Goal: Check status: Check status

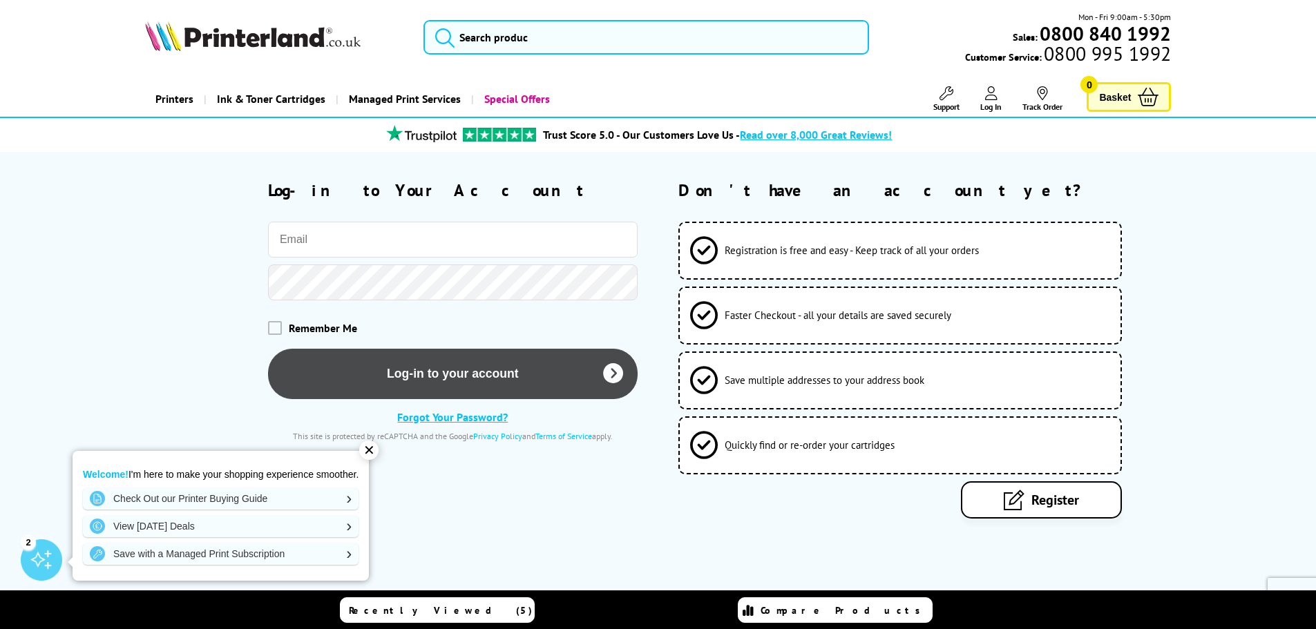
type input "Paul@unicornonline.net"
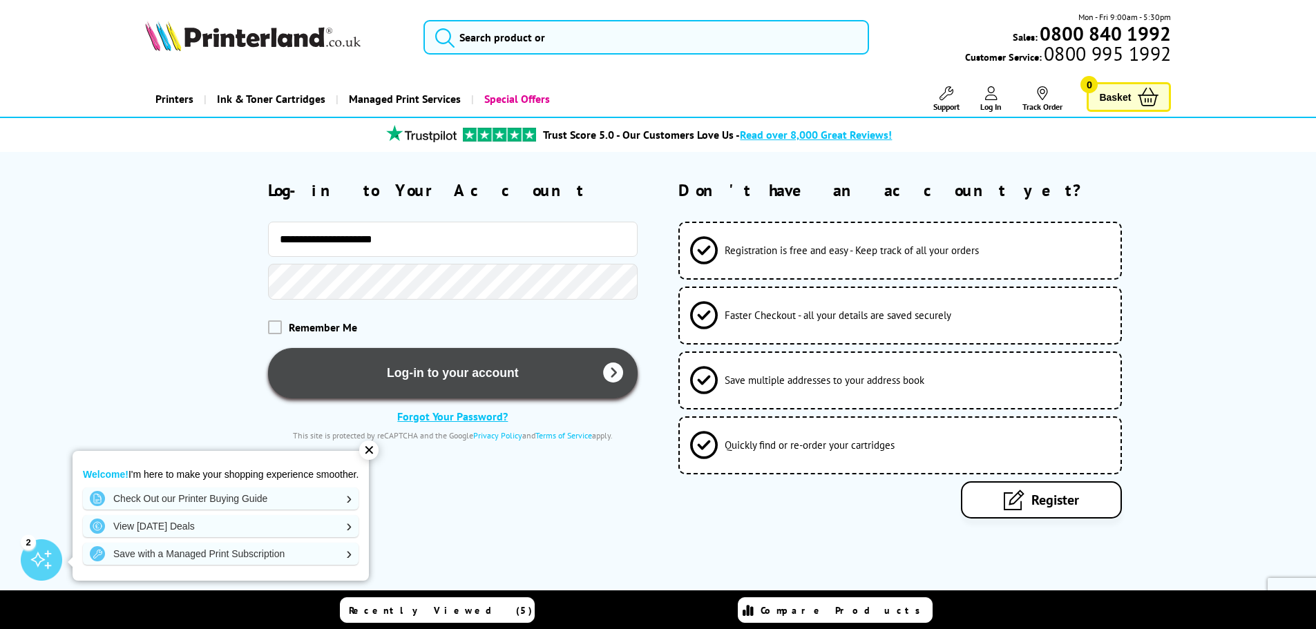
click at [378, 385] on button "Log-in to your account" at bounding box center [453, 373] width 370 height 50
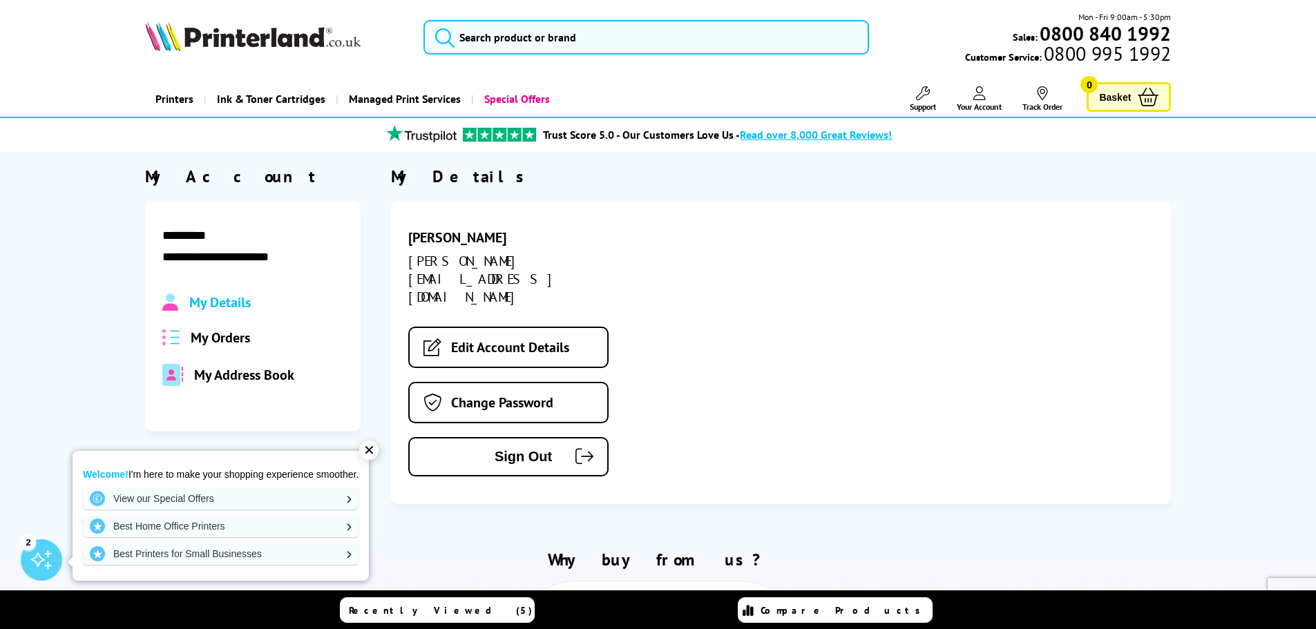
click at [195, 339] on span "My Orders" at bounding box center [220, 338] width 59 height 18
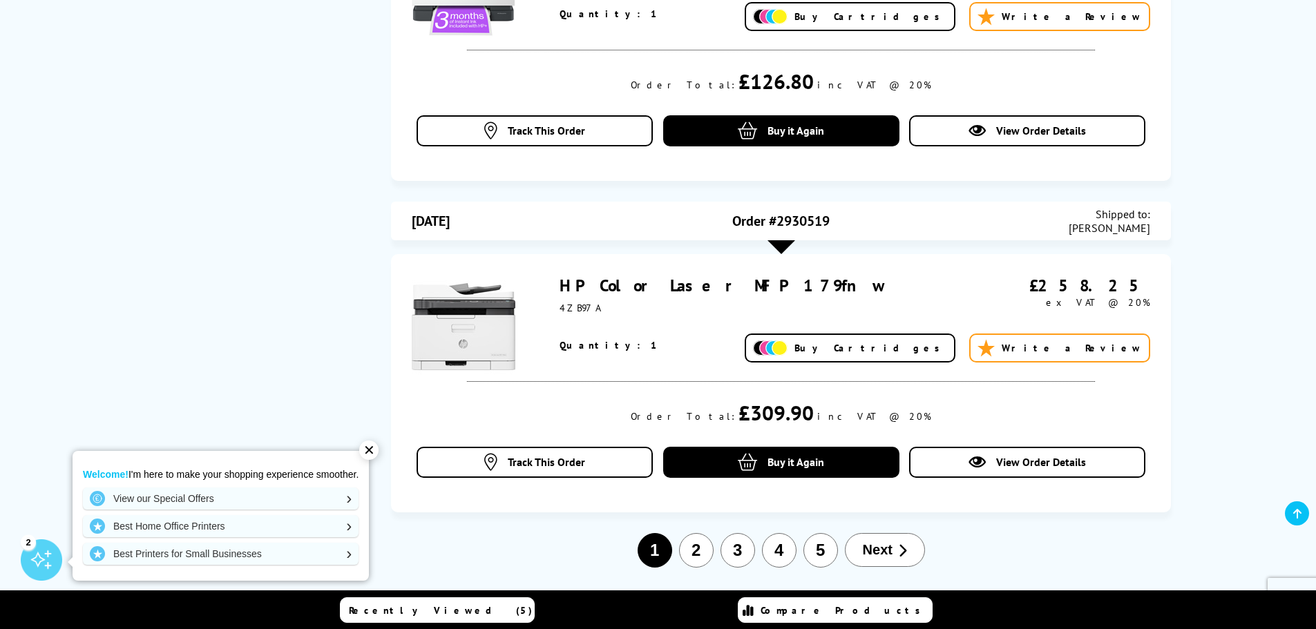
scroll to position [1450, 0]
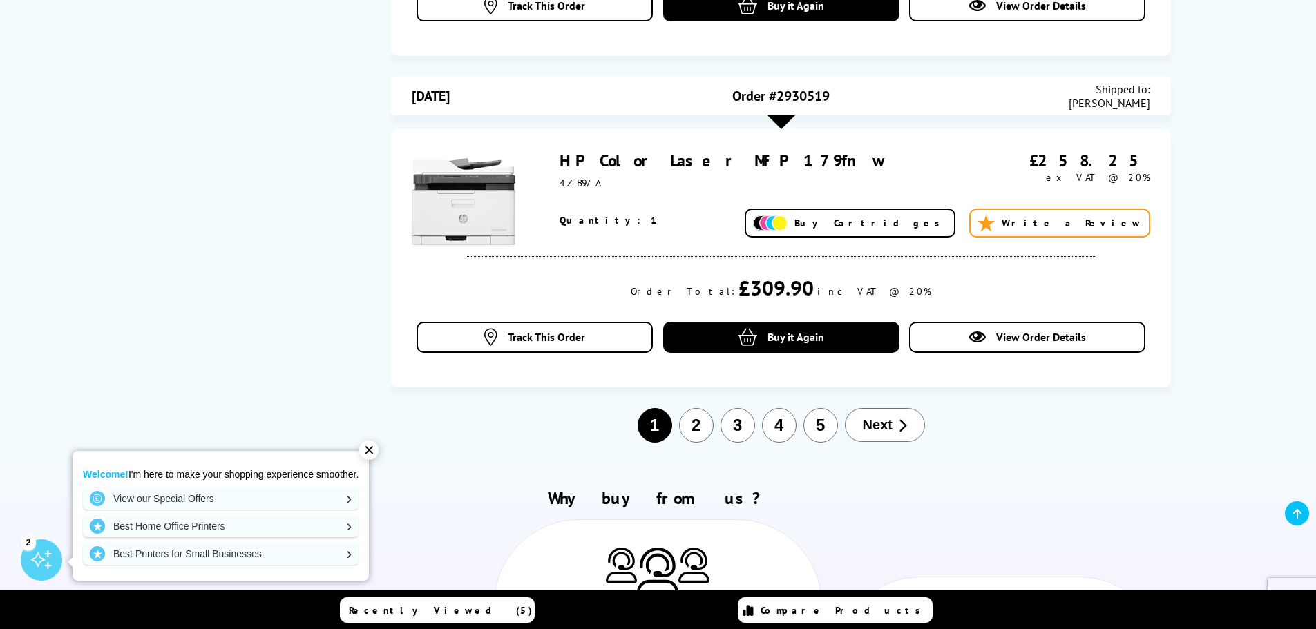
click at [787, 424] on button "4" at bounding box center [779, 425] width 35 height 35
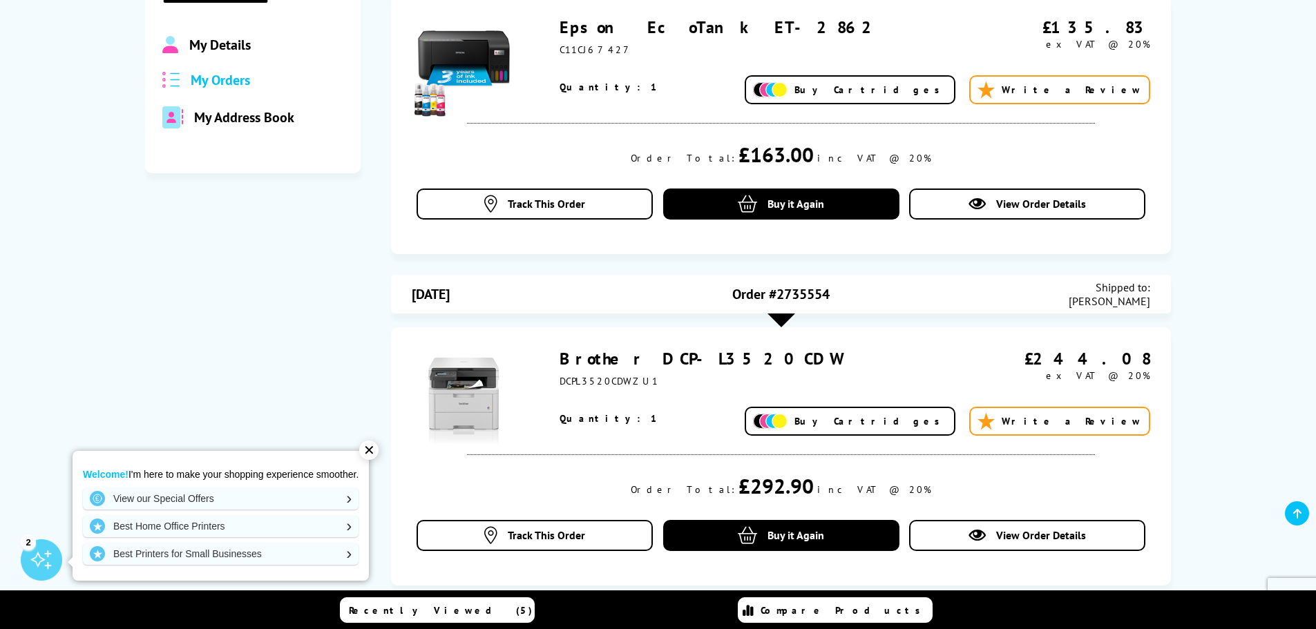
scroll to position [166, 0]
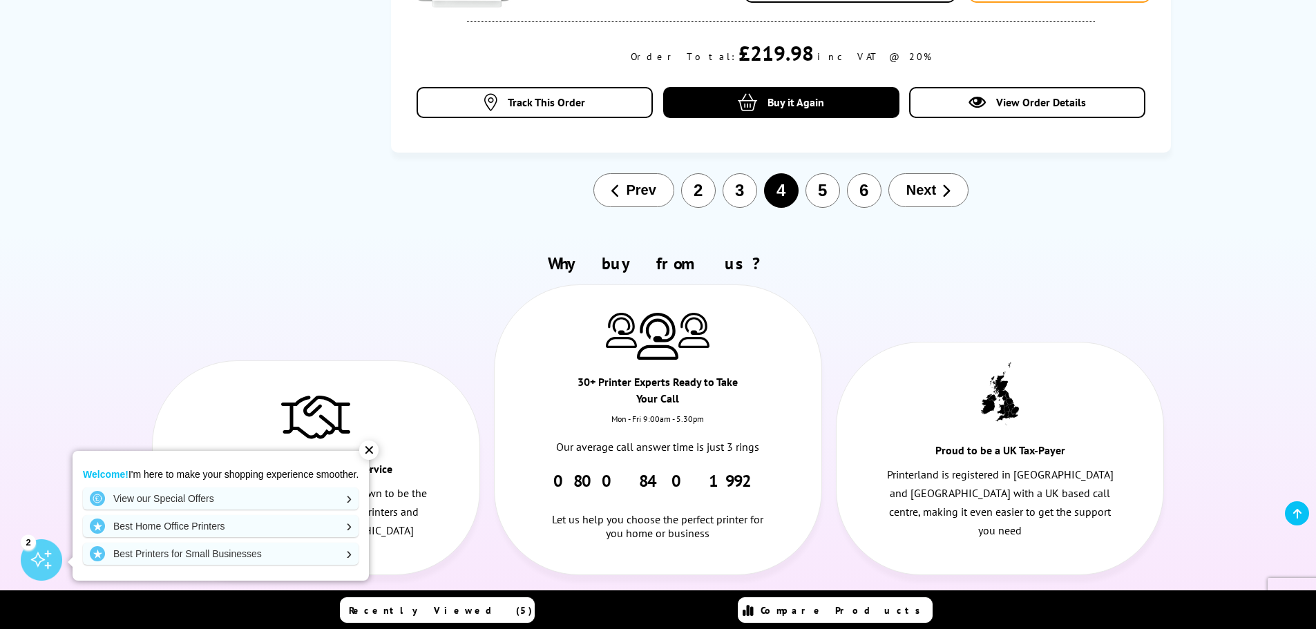
click at [872, 184] on button "6" at bounding box center [864, 190] width 35 height 35
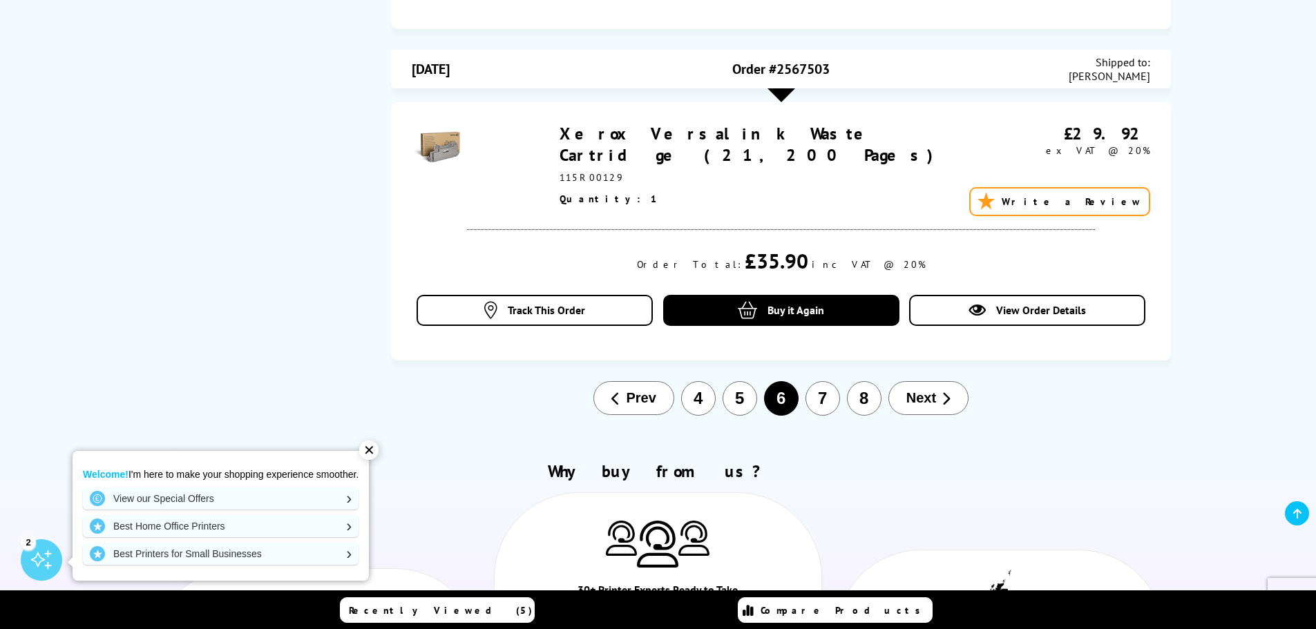
scroll to position [1478, 0]
click at [827, 400] on button "7" at bounding box center [822, 398] width 35 height 35
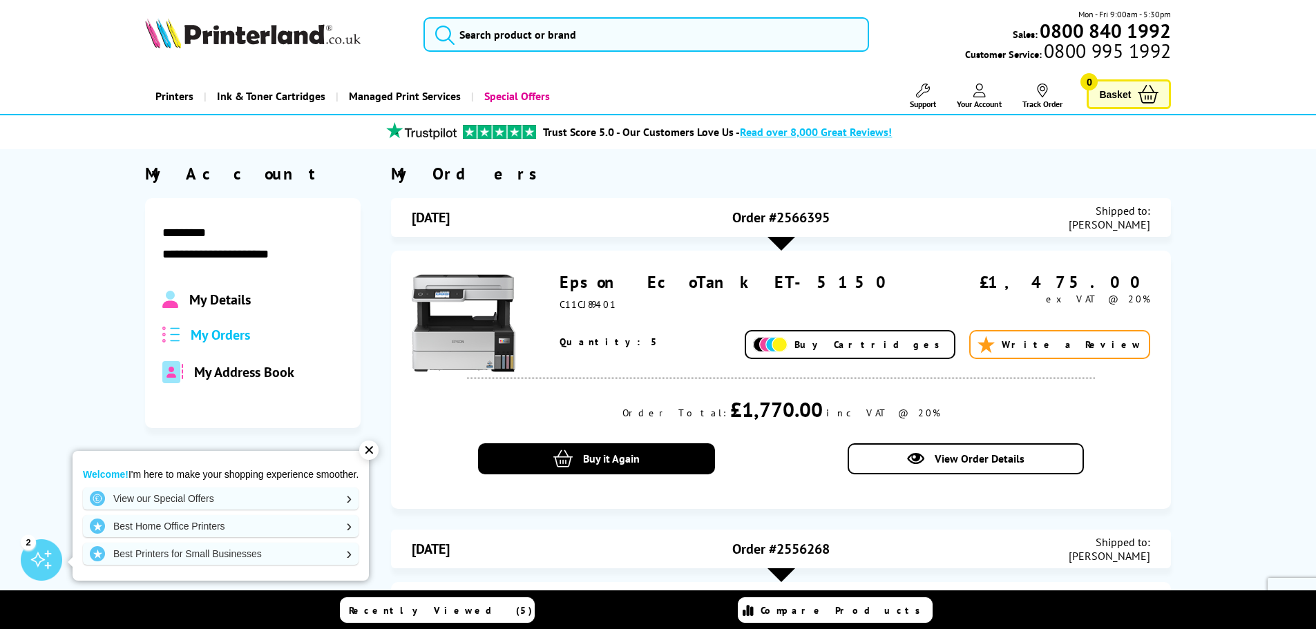
scroll to position [0, 0]
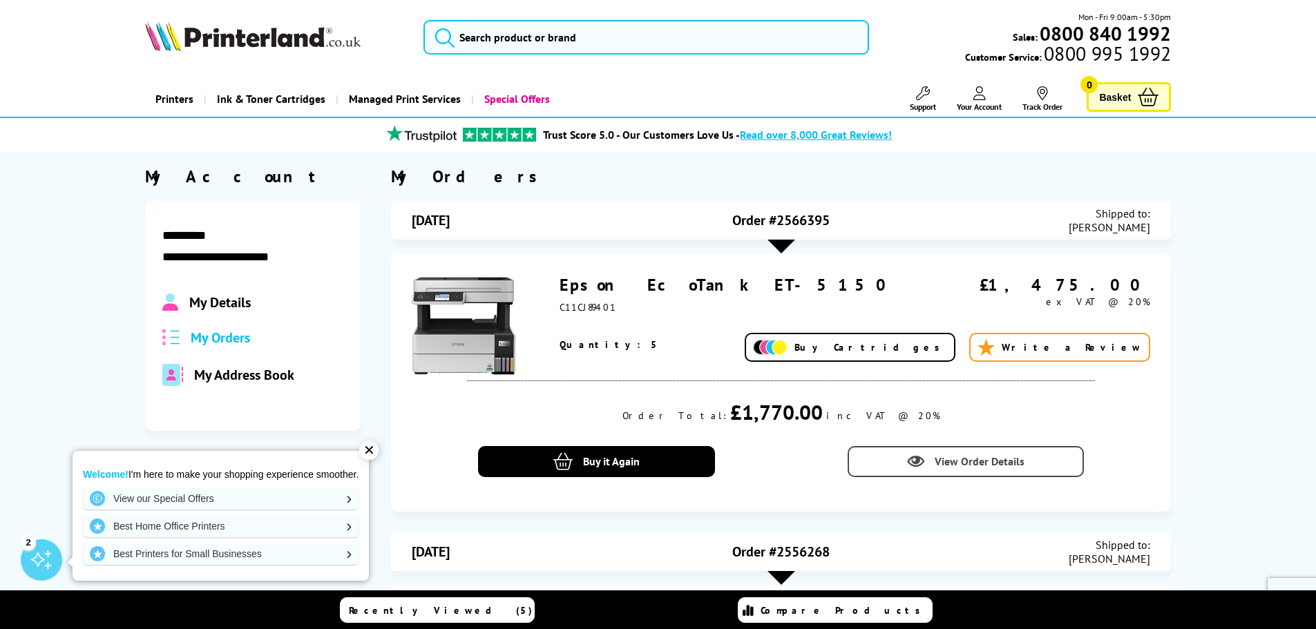
click at [951, 472] on link "View Order Details" at bounding box center [965, 461] width 236 height 31
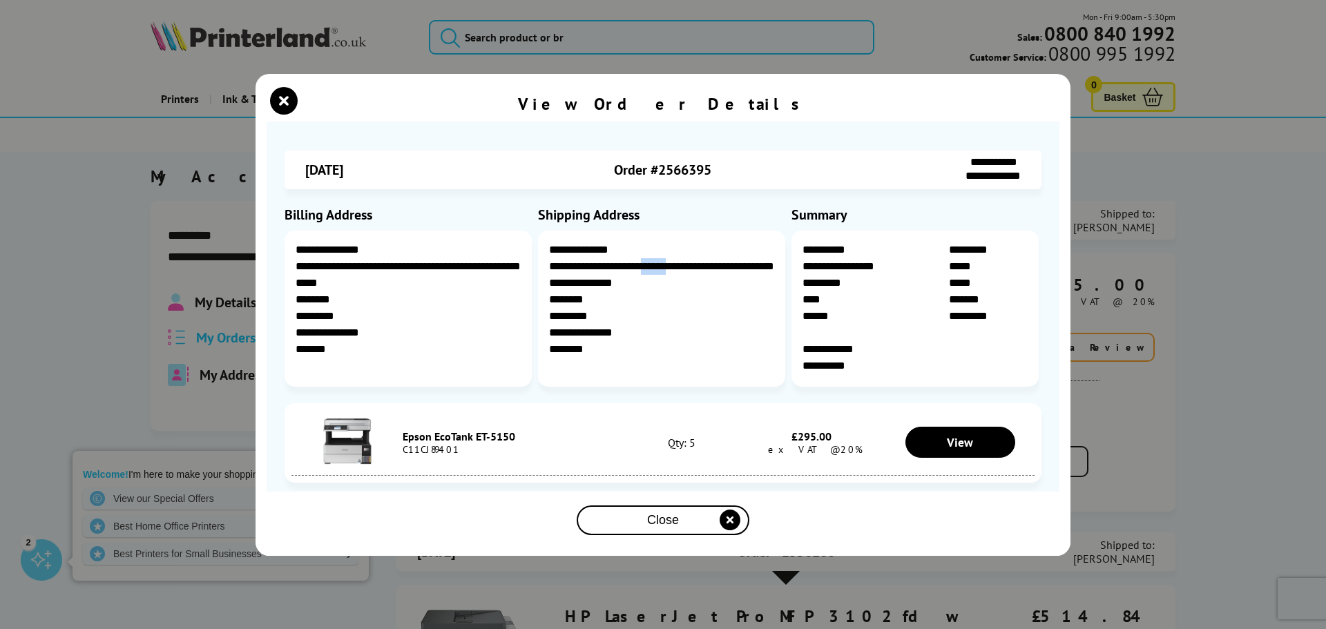
drag, startPoint x: 687, startPoint y: 265, endPoint x: 653, endPoint y: 265, distance: 33.8
click at [653, 265] on div "**********" at bounding box center [661, 309] width 247 height 156
copy div "******"
click at [949, 581] on div "**********" at bounding box center [663, 314] width 1326 height 629
click at [109, 341] on div "**********" at bounding box center [663, 314] width 1326 height 629
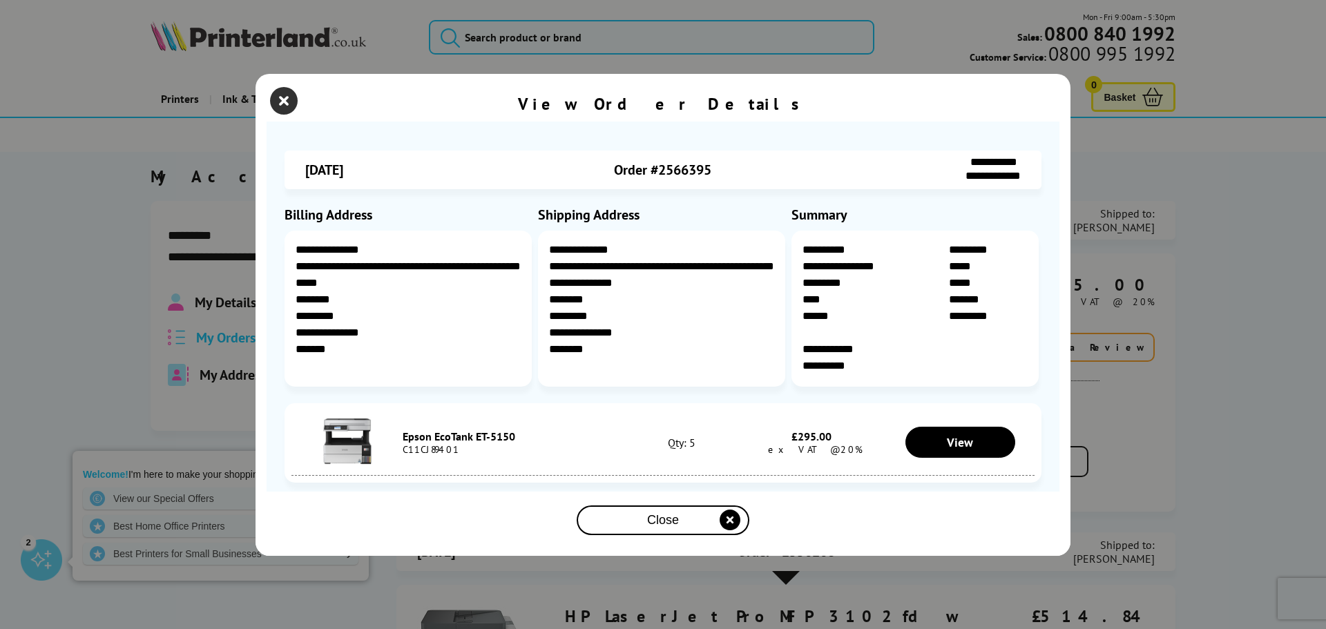
click at [277, 106] on icon "close modal" at bounding box center [284, 101] width 28 height 28
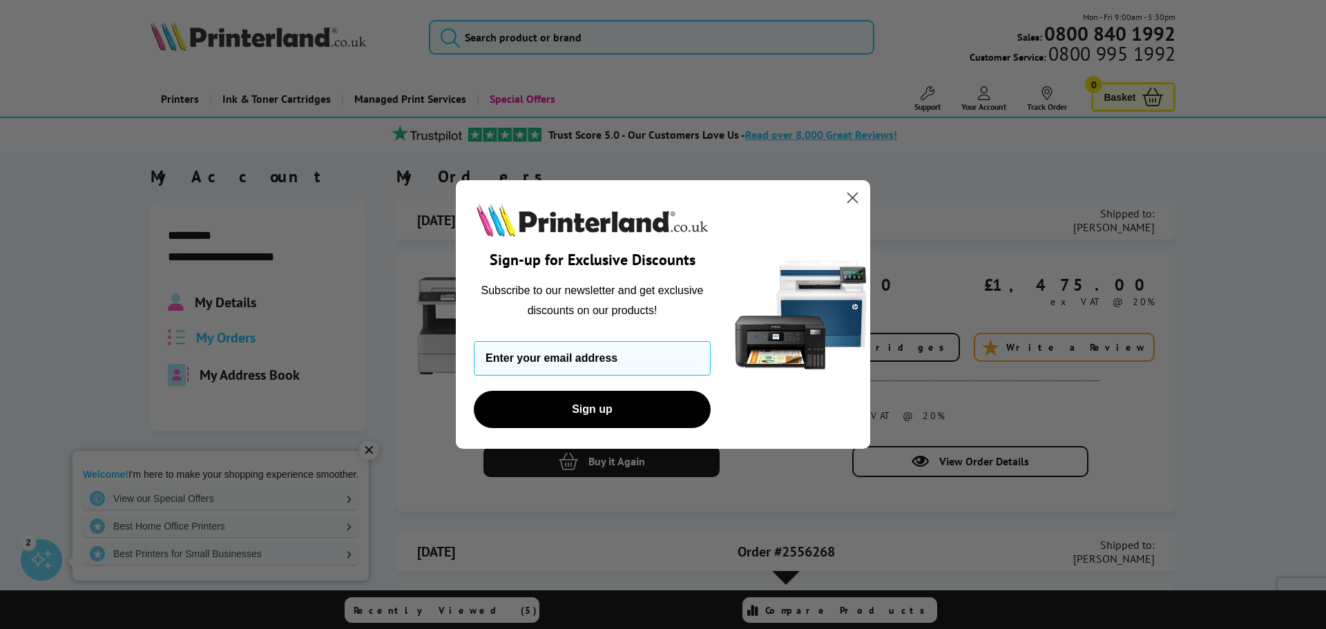
click at [850, 202] on circle "Close dialog" at bounding box center [852, 197] width 23 height 23
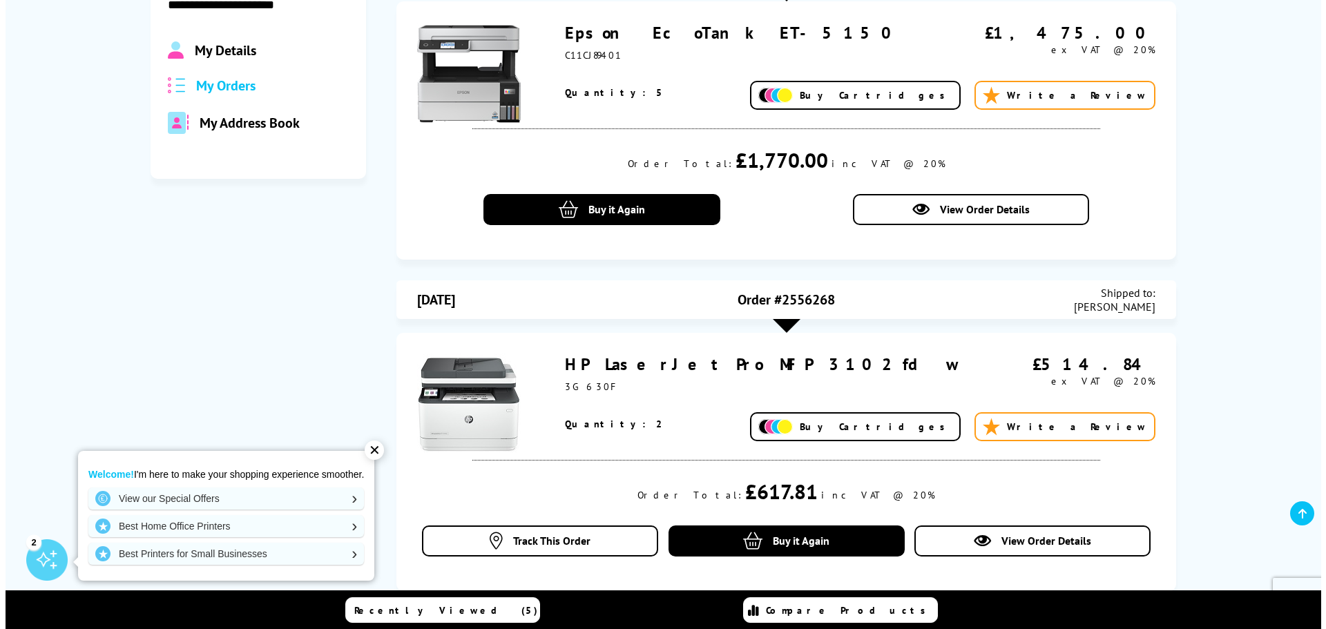
scroll to position [276, 0]
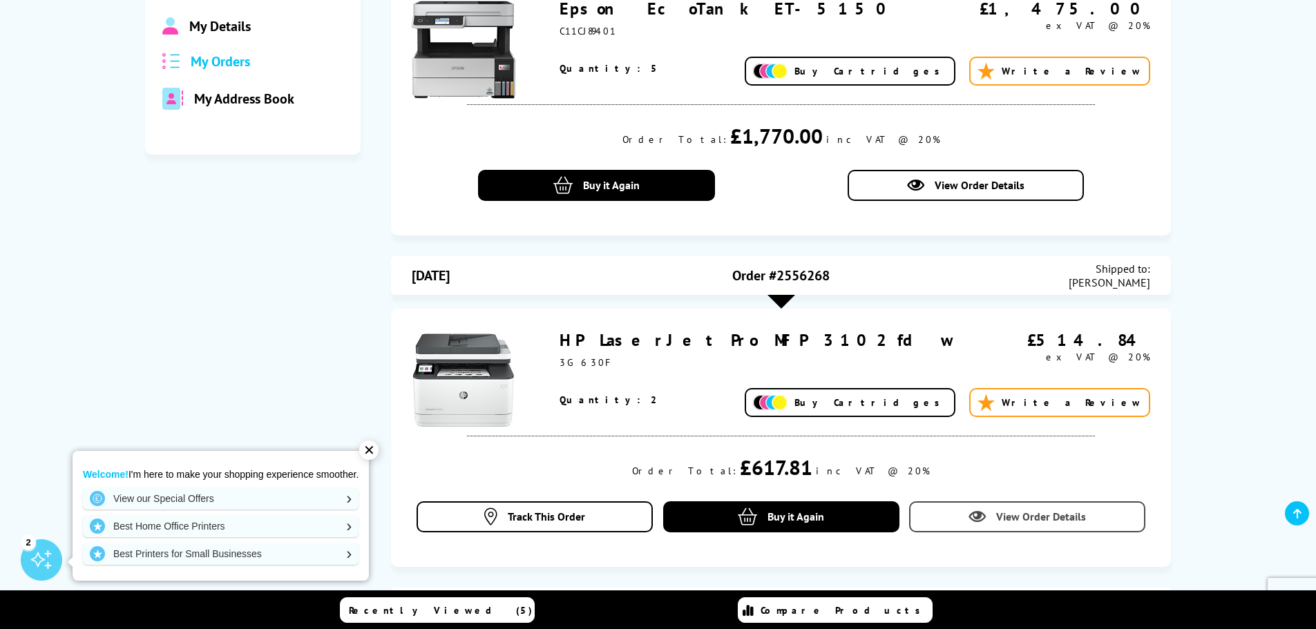
click at [1043, 520] on span "View Order Details" at bounding box center [1041, 517] width 90 height 14
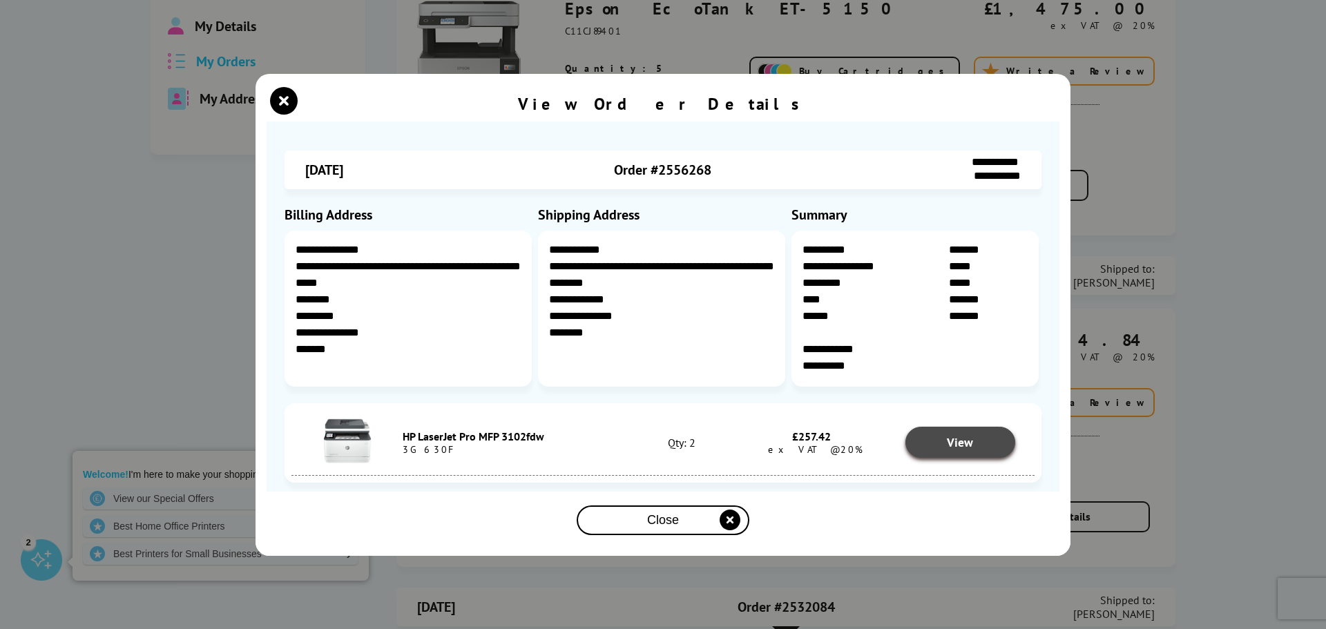
click at [937, 448] on link "View" at bounding box center [960, 442] width 111 height 31
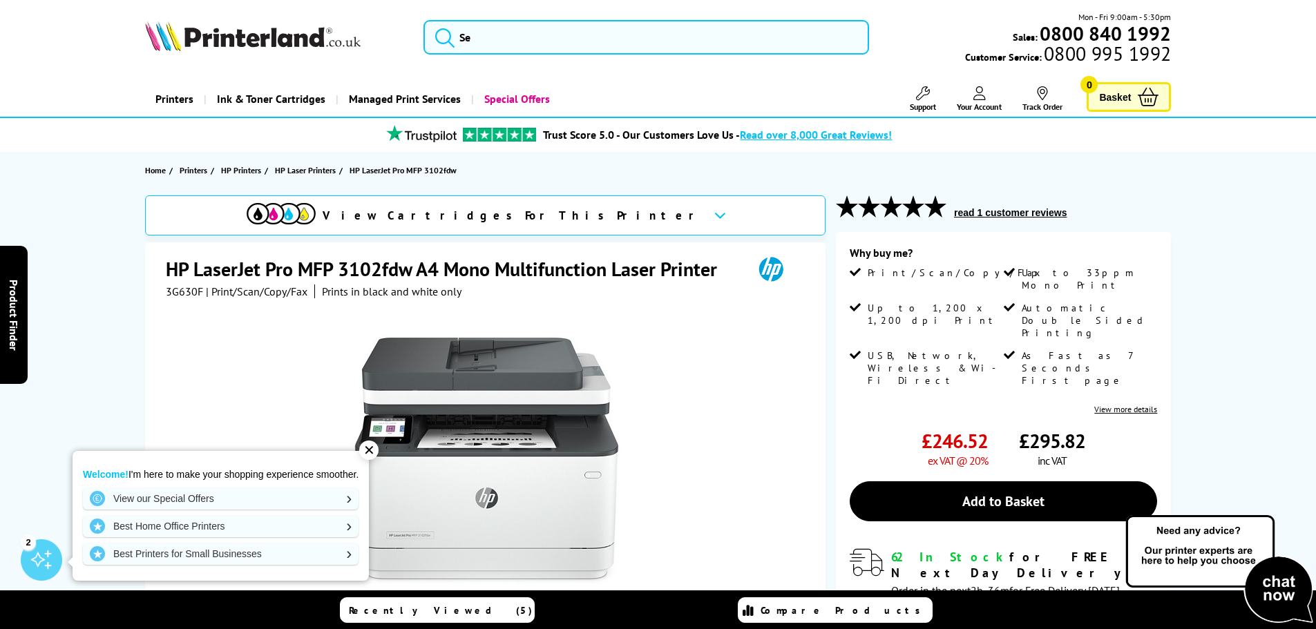
drag, startPoint x: 374, startPoint y: 448, endPoint x: 463, endPoint y: 443, distance: 89.3
click at [376, 448] on div "✕" at bounding box center [368, 450] width 19 height 19
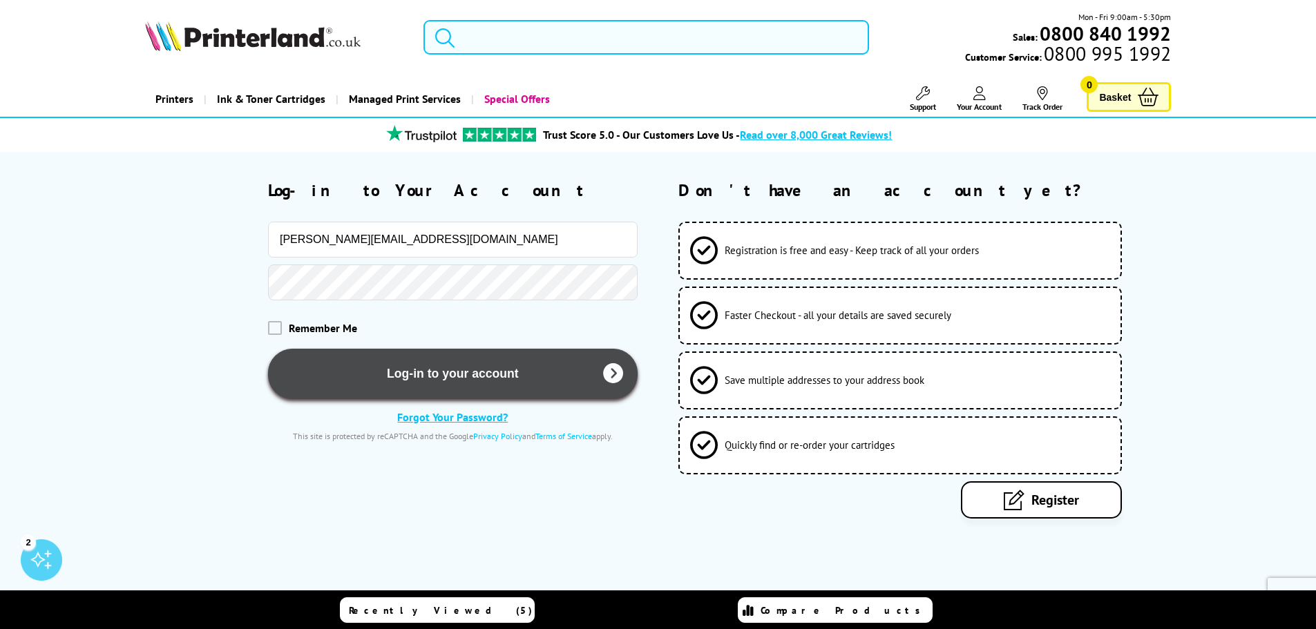
drag, startPoint x: 484, startPoint y: 373, endPoint x: 467, endPoint y: 367, distance: 18.1
click at [484, 373] on button "Log-in to your account" at bounding box center [453, 374] width 370 height 50
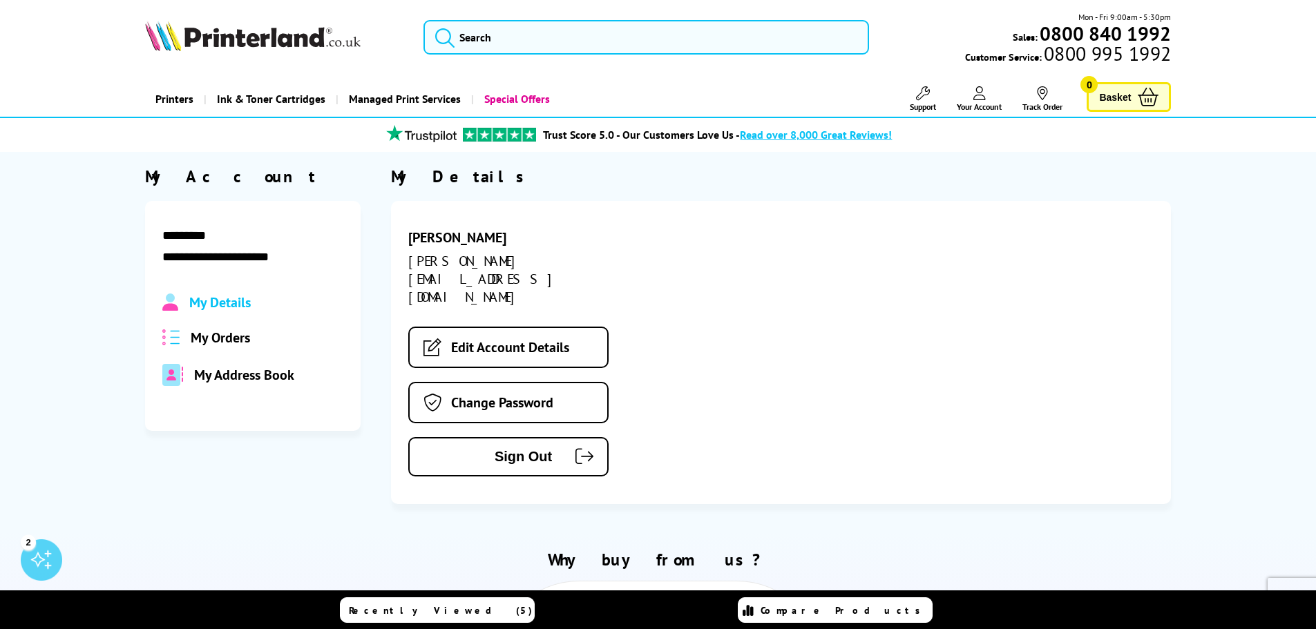
click at [1037, 102] on link "Track Order" at bounding box center [1042, 99] width 40 height 26
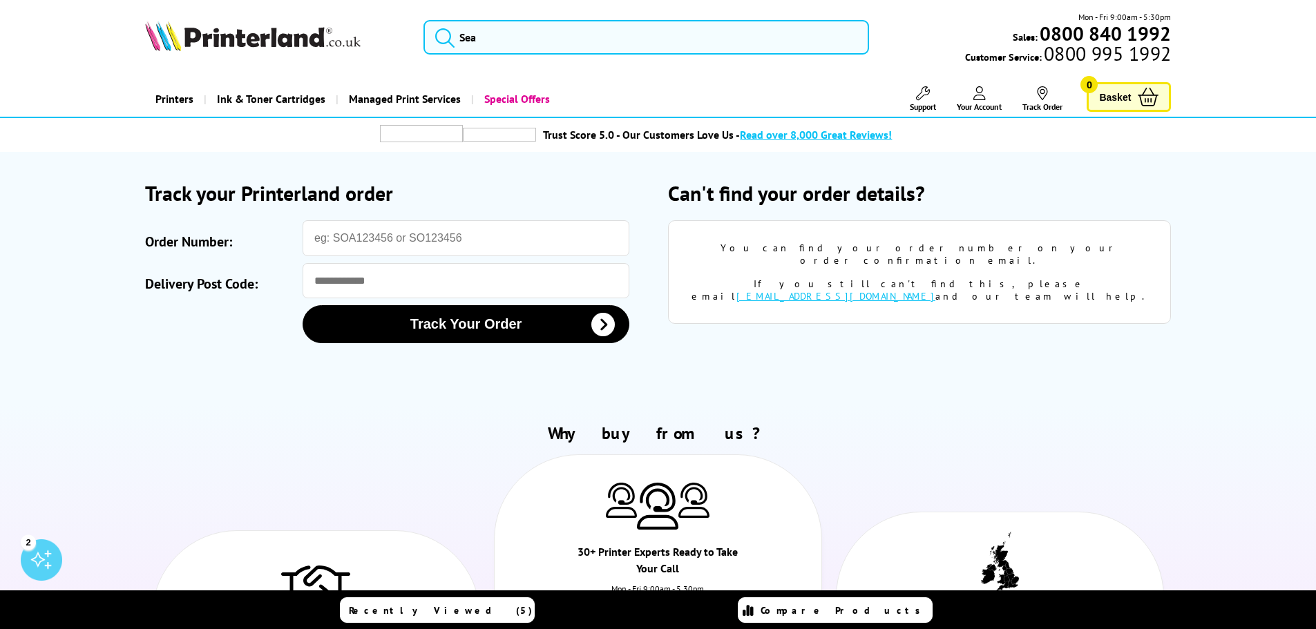
click at [987, 97] on link "Your Account" at bounding box center [979, 99] width 45 height 26
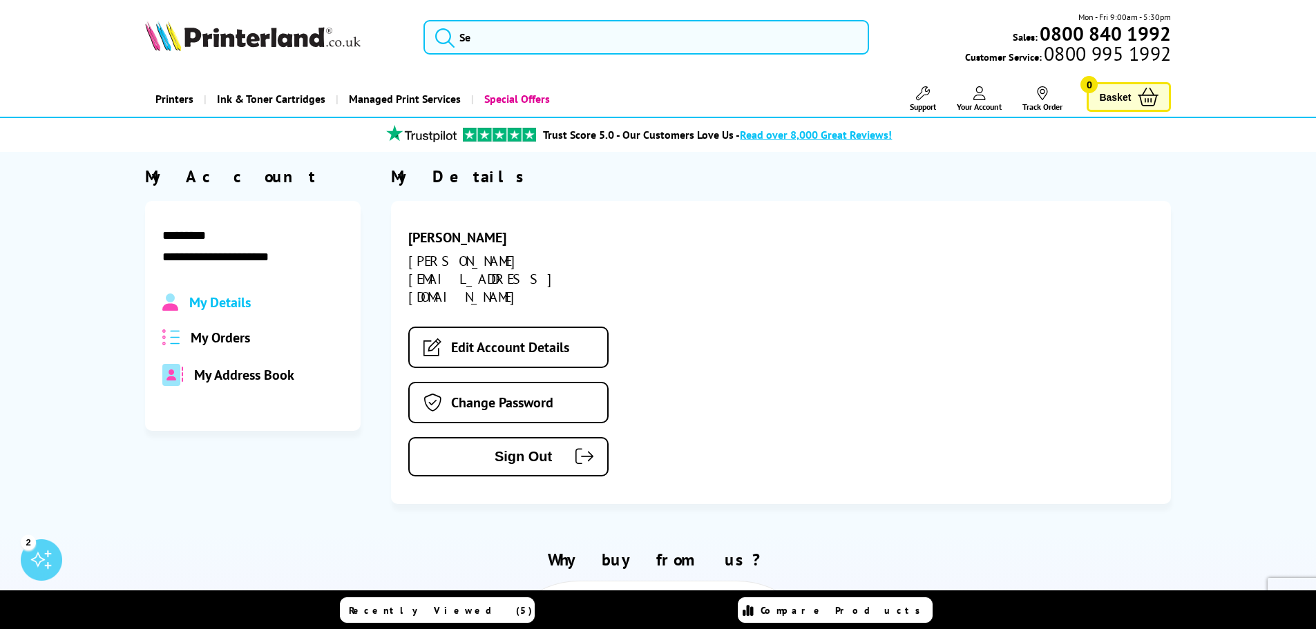
click at [232, 337] on span "My Orders" at bounding box center [220, 338] width 59 height 18
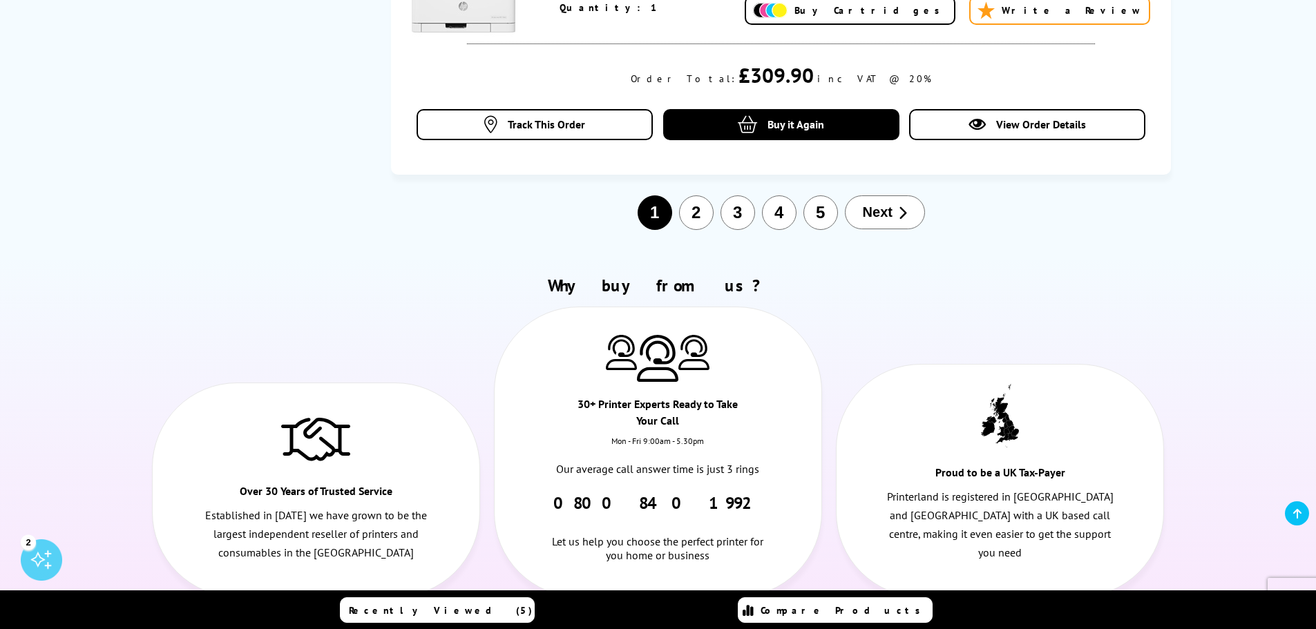
click at [821, 202] on button "5" at bounding box center [820, 212] width 35 height 35
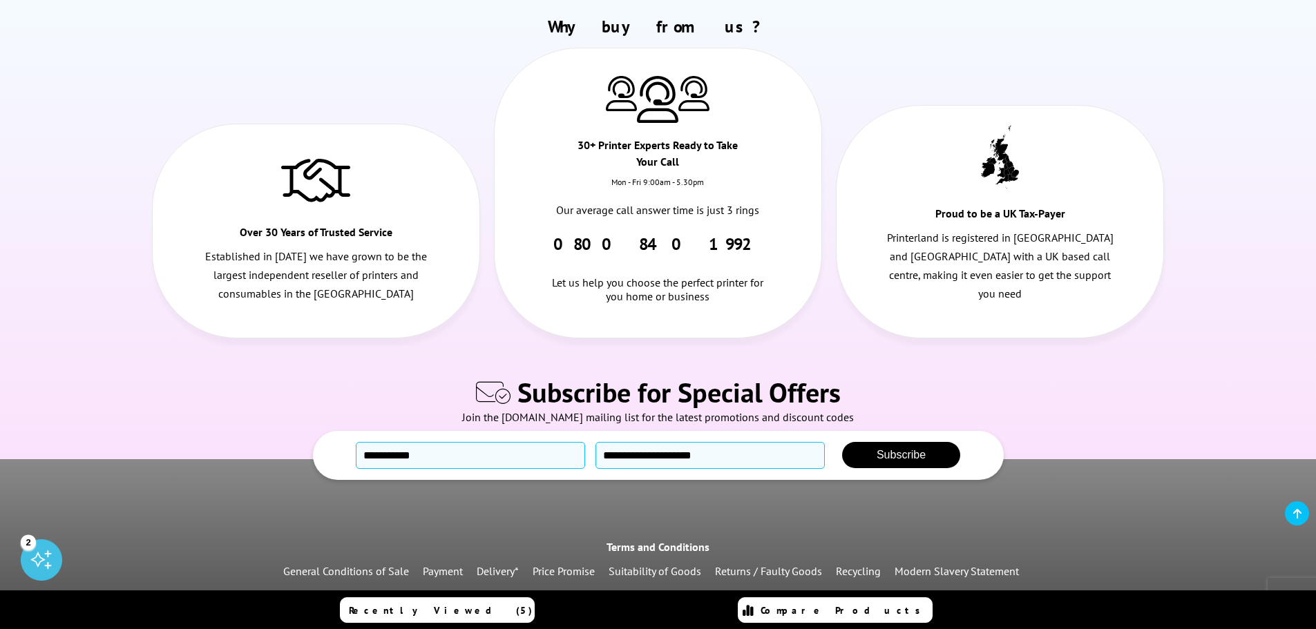
scroll to position [1926, 0]
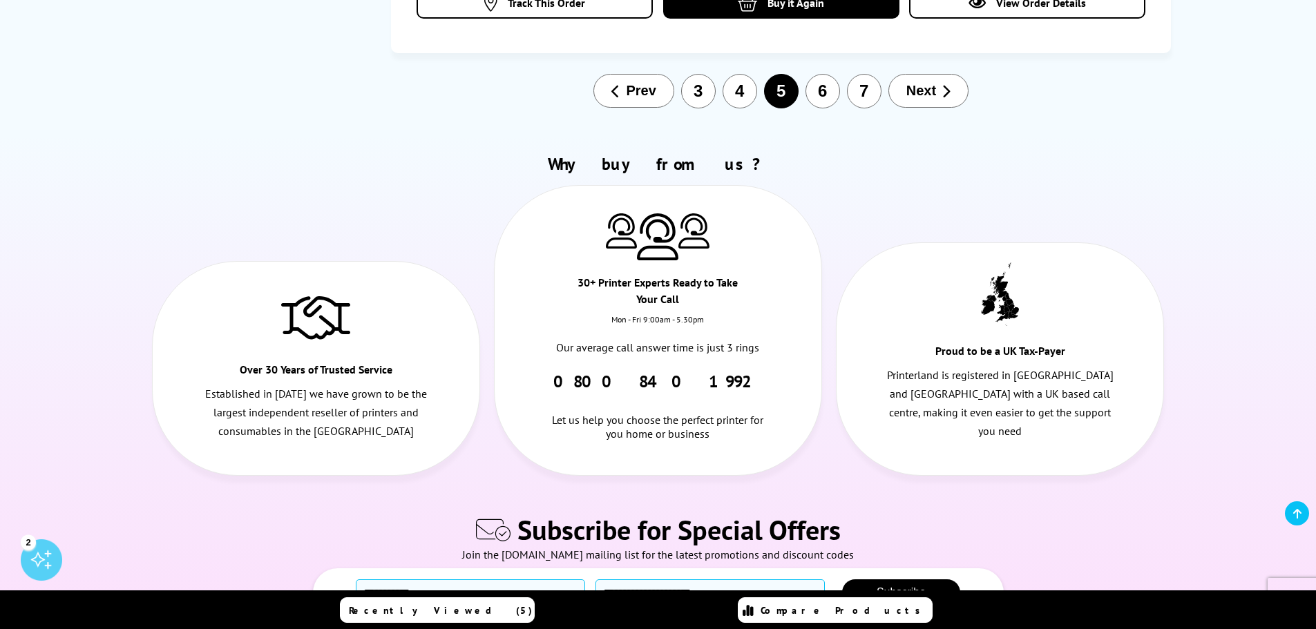
click at [856, 76] on button "7" at bounding box center [864, 91] width 35 height 35
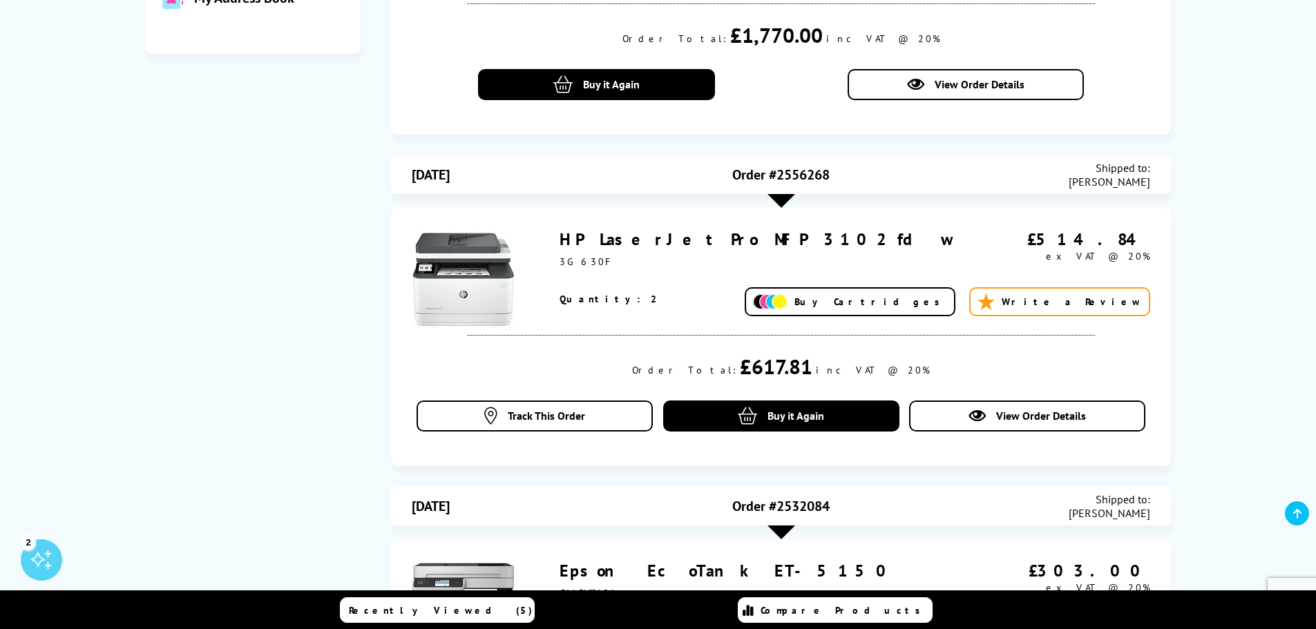
scroll to position [511, 0]
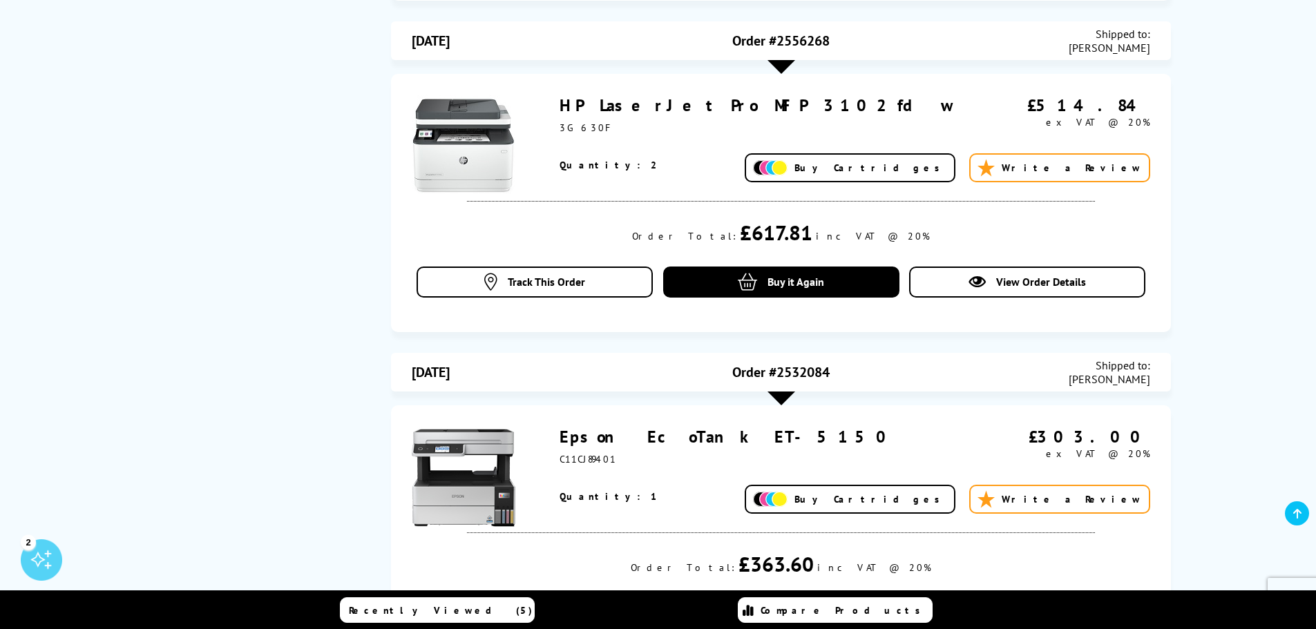
click at [779, 42] on div "Order #2556268" at bounding box center [781, 41] width 246 height 28
copy span "2556268"
